Goal: Check status: Check status

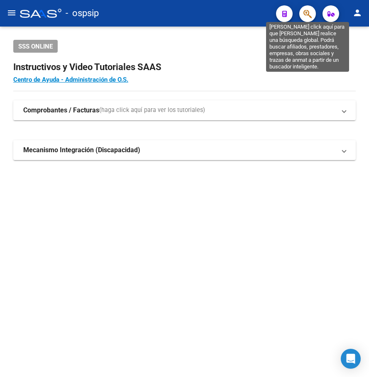
click at [310, 17] on icon "button" at bounding box center [308, 14] width 8 height 10
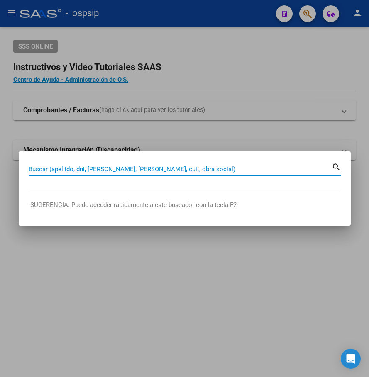
paste input "32216659"
type input "32216659"
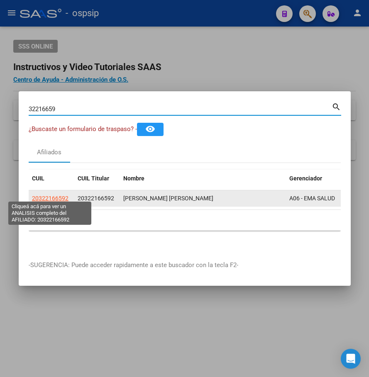
click at [64, 195] on span "20322166592" at bounding box center [50, 198] width 37 height 7
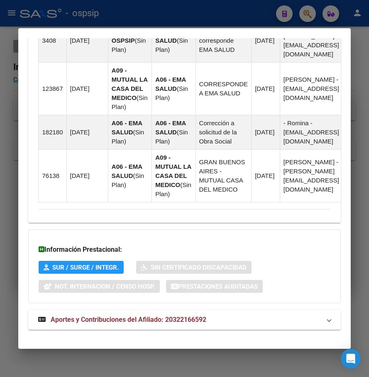
drag, startPoint x: 262, startPoint y: 308, endPoint x: 262, endPoint y: 299, distance: 8.8
click at [262, 310] on mat-expansion-panel-header "Aportes y Contribuciones del Afiliado: 20322166592" at bounding box center [184, 320] width 312 height 20
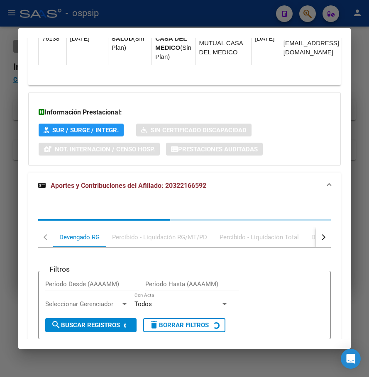
scroll to position [894, 0]
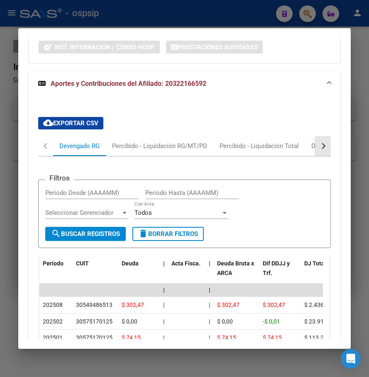
click at [316, 140] on button "button" at bounding box center [323, 146] width 15 height 20
click at [296, 142] on div "ARCA Relaciones Laborales" at bounding box center [267, 146] width 78 height 9
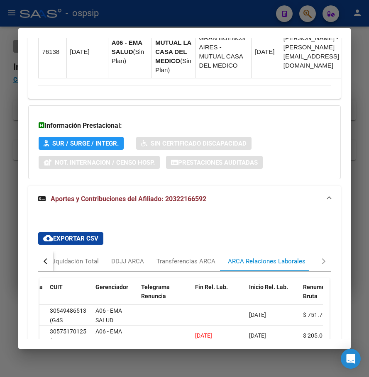
scroll to position [852, 0]
